Goal: Check status: Check status

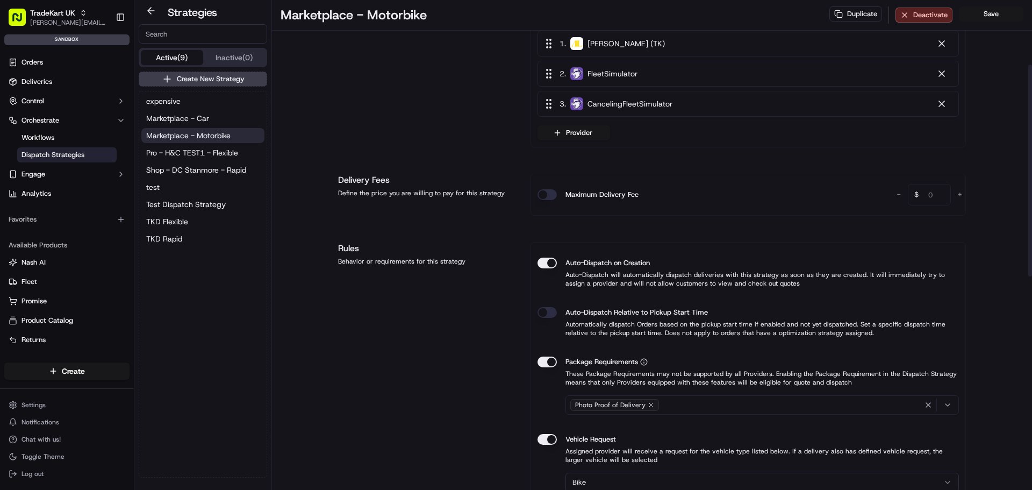
scroll to position [161, 0]
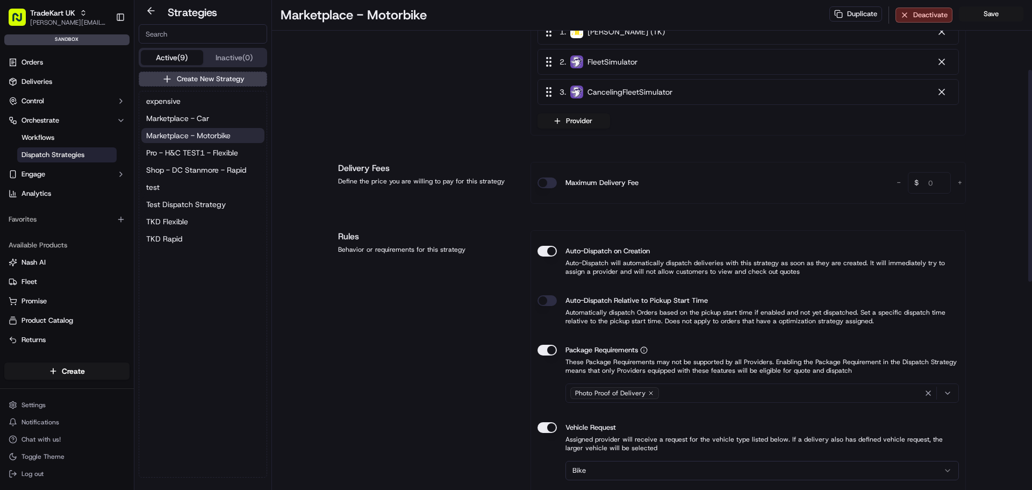
click at [394, 116] on div "Provider Selection Add allowed providers from list and define strategy" at bounding box center [428, 53] width 180 height 166
click at [198, 119] on span "Marketplace - Car" at bounding box center [177, 118] width 63 height 11
